Goal: Task Accomplishment & Management: Manage account settings

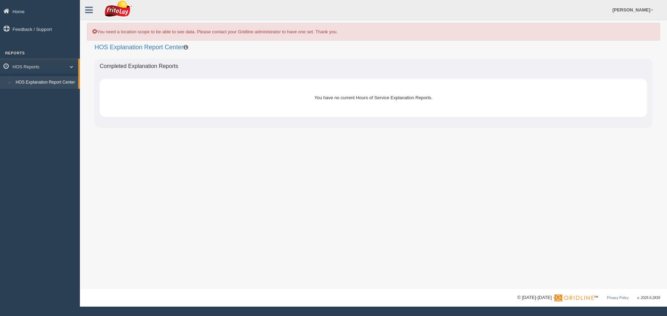
click at [56, 82] on link "HOS Explanation Report Center" at bounding box center [45, 82] width 66 height 12
click at [51, 64] on link "HOS Reports" at bounding box center [39, 67] width 78 height 16
click at [50, 65] on link "HOS Reports" at bounding box center [40, 67] width 80 height 16
click at [636, 3] on link "[PERSON_NAME]" at bounding box center [633, 10] width 48 height 20
click at [600, 38] on link "Log Off" at bounding box center [618, 41] width 76 height 14
